Goal: Transaction & Acquisition: Purchase product/service

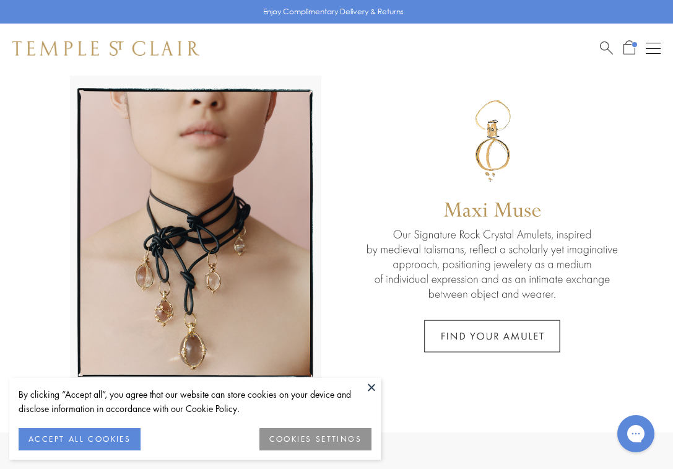
scroll to position [43, 0]
drag, startPoint x: 82, startPoint y: 438, endPoint x: 144, endPoint y: 323, distance: 130.2
click at [82, 438] on button "ACCEPT ALL COOKIES" at bounding box center [80, 439] width 122 height 22
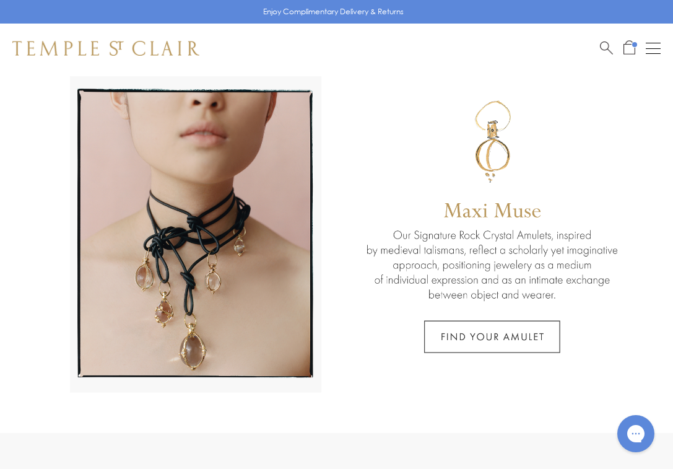
click at [655, 50] on button "Open navigation" at bounding box center [653, 48] width 15 height 15
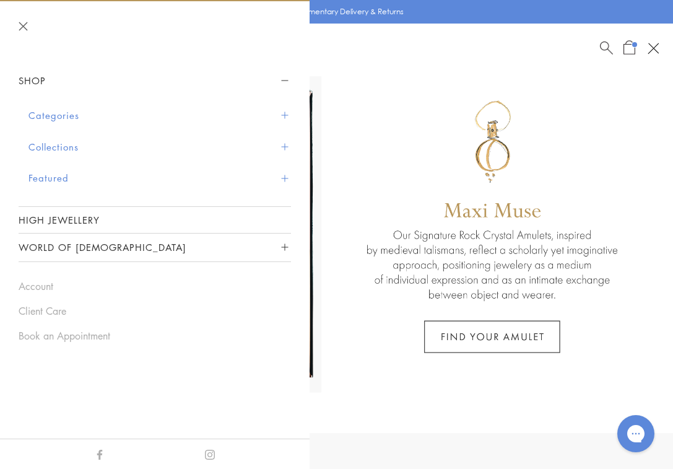
click at [78, 144] on button "Collections" at bounding box center [159, 147] width 263 height 32
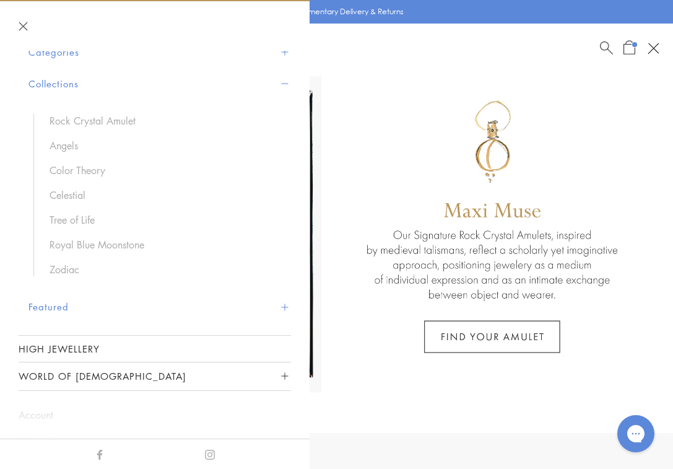
scroll to position [17, 0]
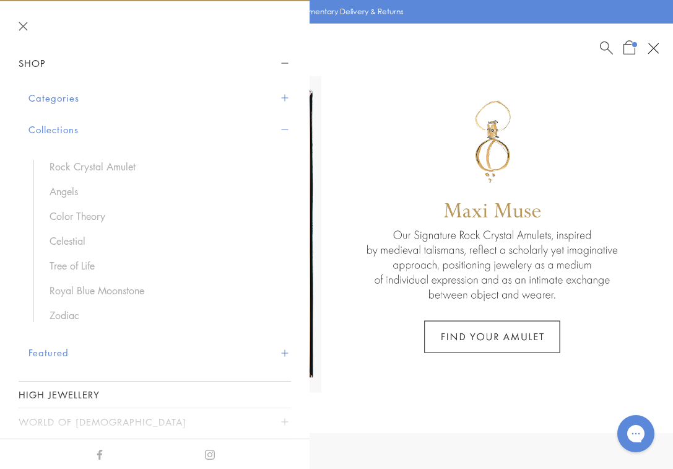
click at [69, 97] on button "Categories" at bounding box center [159, 98] width 263 height 32
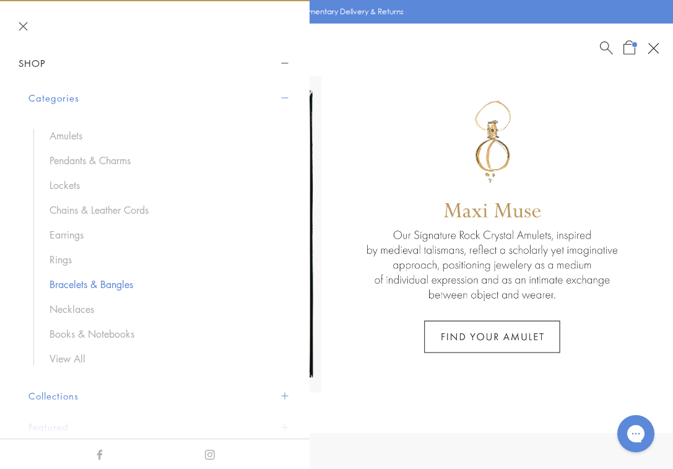
click at [82, 283] on link "Bracelets & Bangles" at bounding box center [164, 284] width 229 height 14
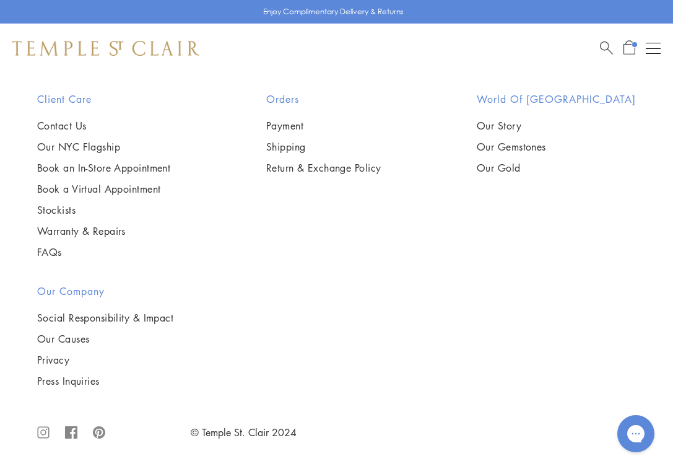
scroll to position [7205, 0]
click at [648, 48] on div "Open navigation" at bounding box center [653, 48] width 15 height 1
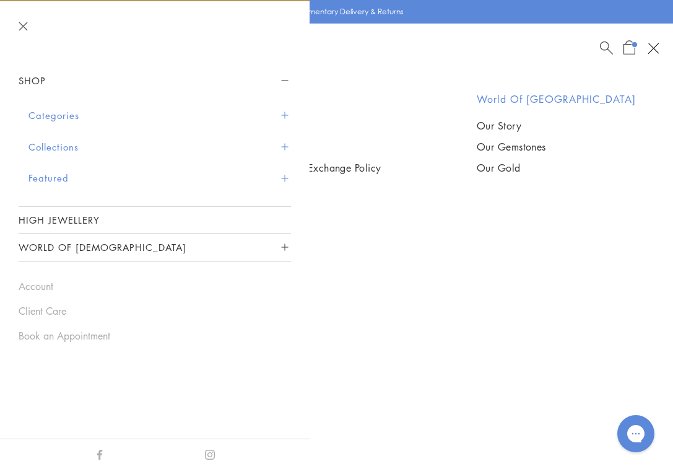
click at [81, 116] on button "Categories" at bounding box center [159, 116] width 263 height 32
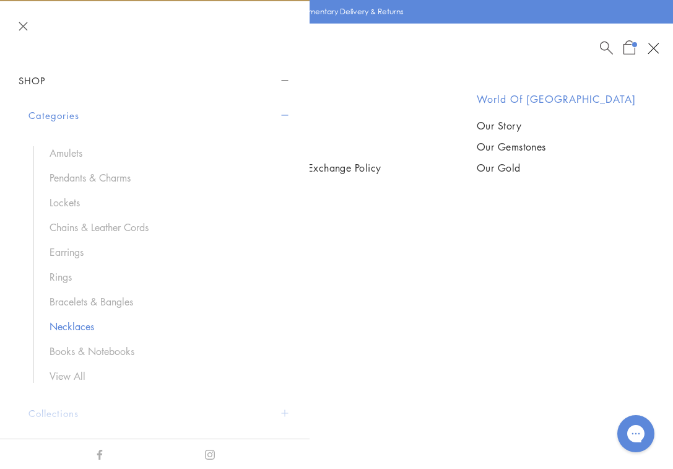
click at [77, 325] on link "Necklaces" at bounding box center [164, 327] width 229 height 14
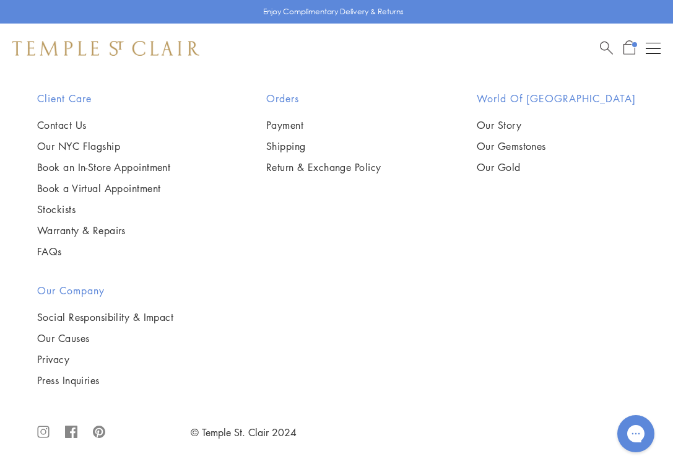
scroll to position [7553, 0]
click at [0, 0] on img at bounding box center [0, 0] width 0 height 0
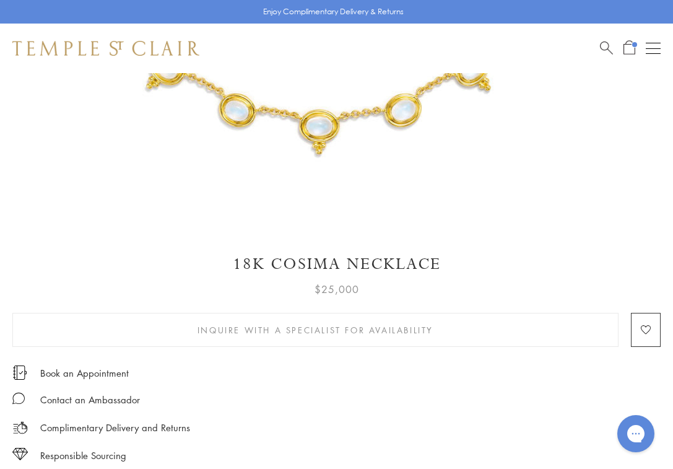
scroll to position [354, 0]
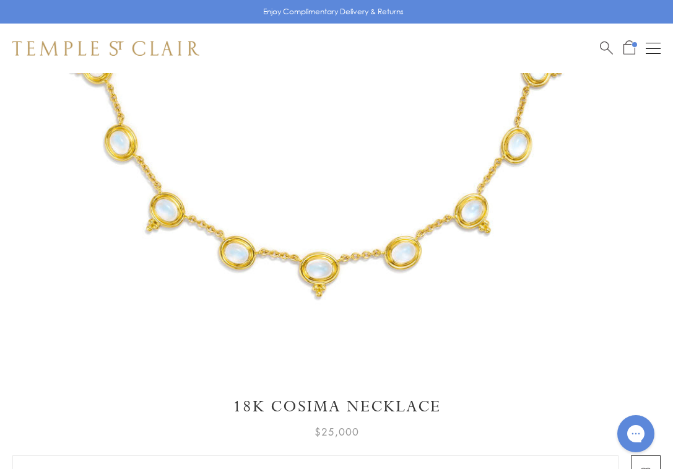
click at [194, 224] on img at bounding box center [318, 37] width 636 height 636
